Goal: Register for event/course

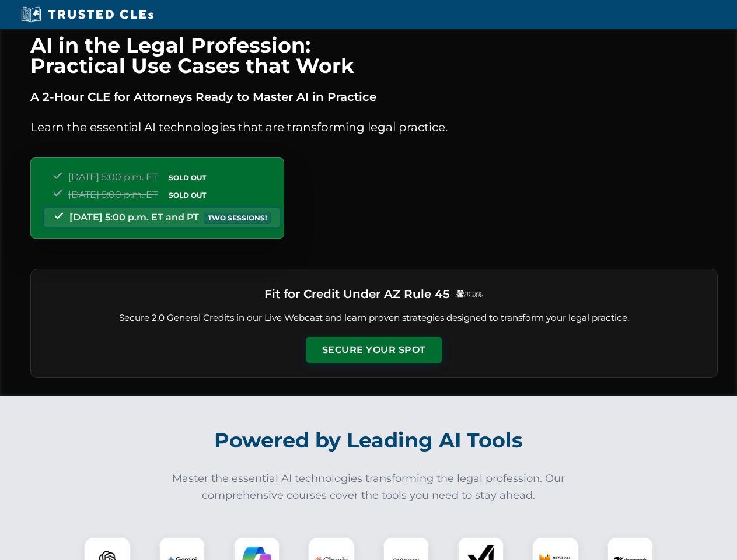
click at [373, 350] on button "Secure Your Spot" at bounding box center [374, 350] width 136 height 27
click at [107, 548] on img at bounding box center [107, 560] width 34 height 34
